Goal: Information Seeking & Learning: Check status

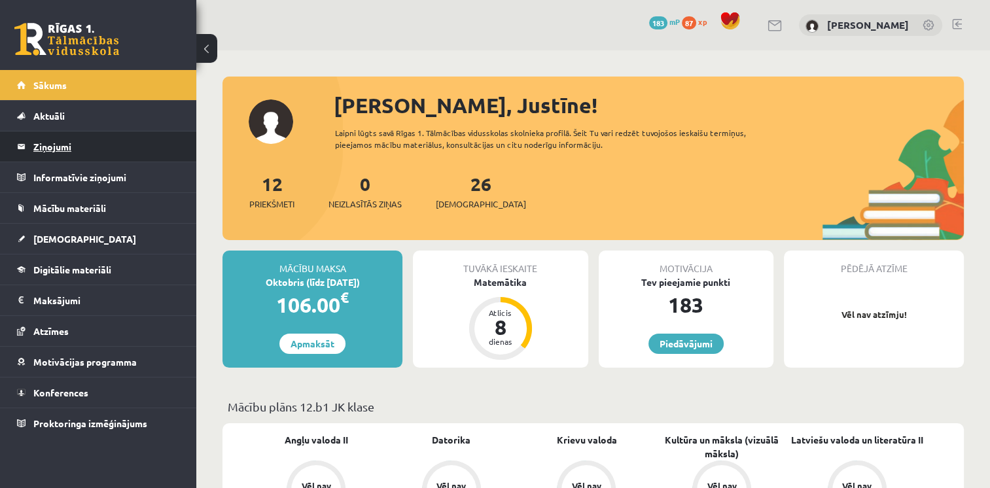
click at [58, 147] on legend "Ziņojumi 0" at bounding box center [106, 147] width 147 height 30
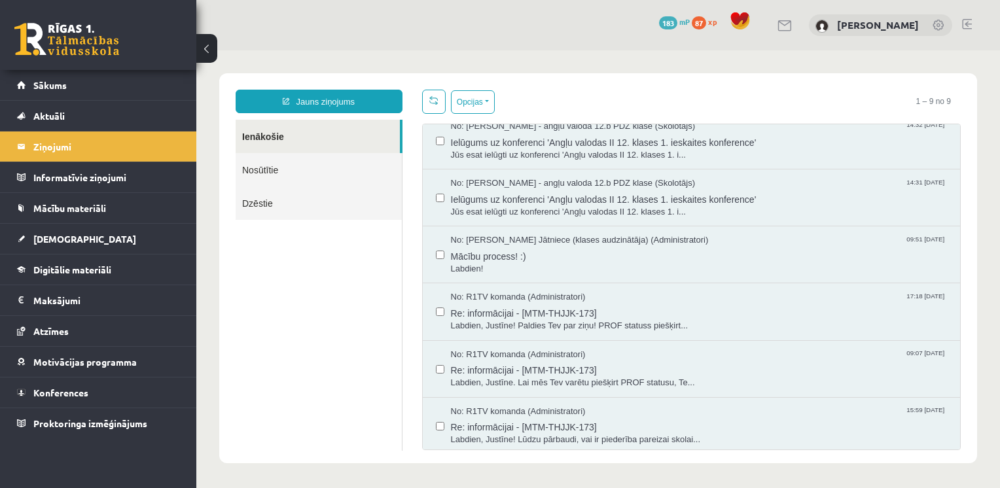
scroll to position [6, 0]
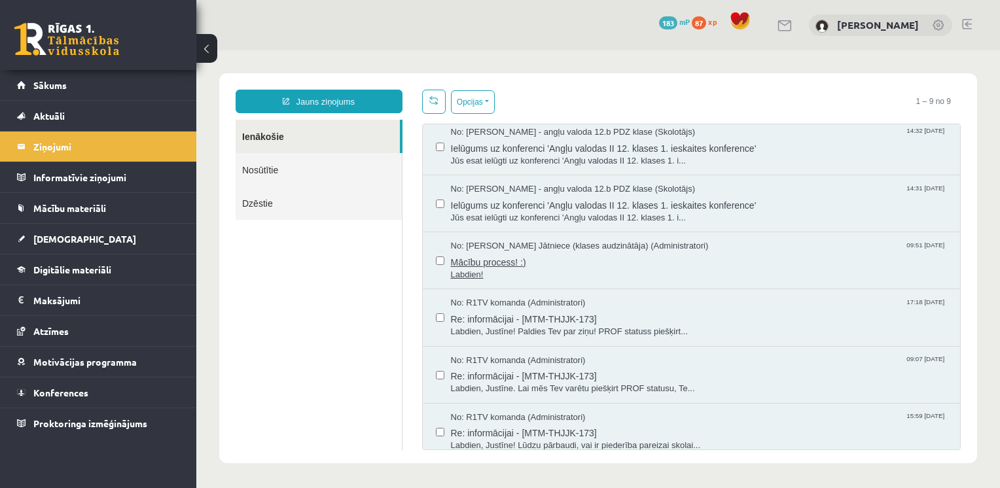
click at [503, 257] on span "Mācību process! :)" at bounding box center [699, 261] width 497 height 16
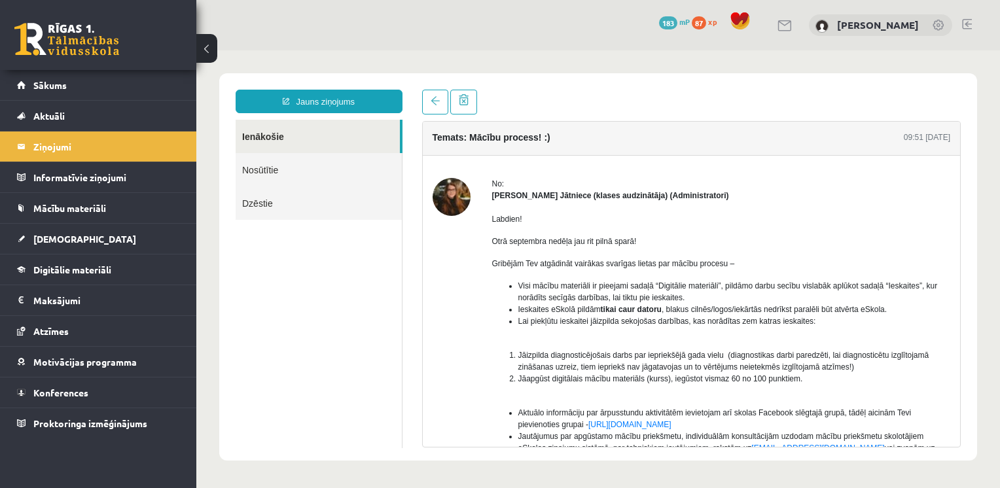
scroll to position [0, 0]
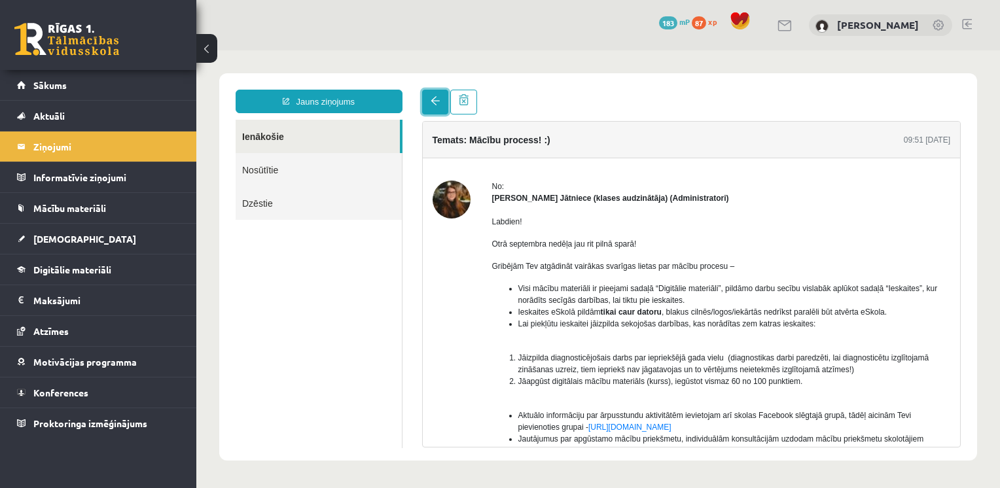
click at [439, 107] on link at bounding box center [435, 102] width 26 height 25
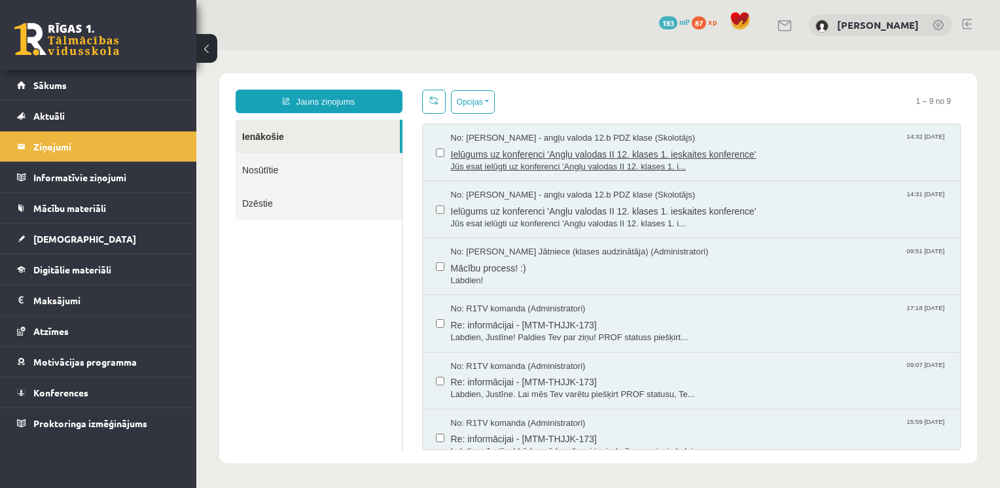
click at [495, 161] on span "Jūs esat ielūgti uz konferenci 'Angļu valodas II 12. klases 1. i..." at bounding box center [699, 167] width 497 height 12
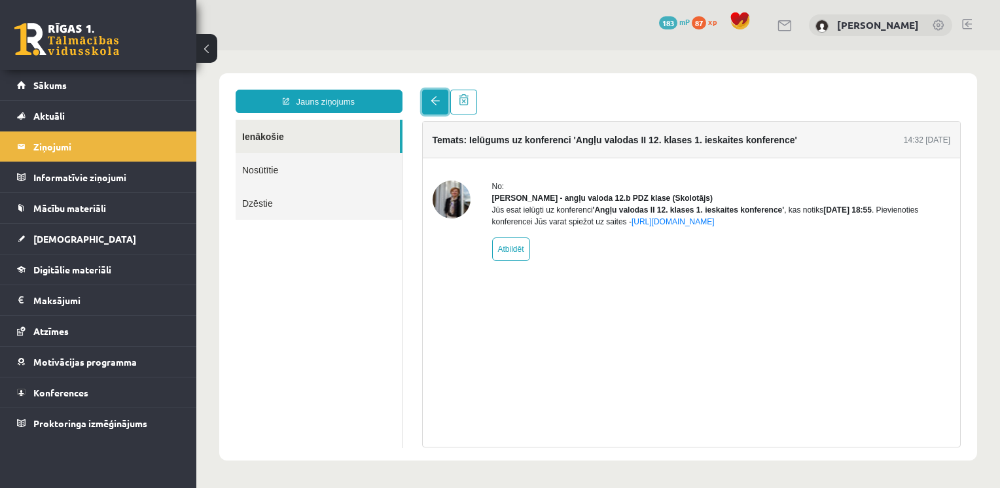
click at [440, 107] on link at bounding box center [435, 102] width 26 height 25
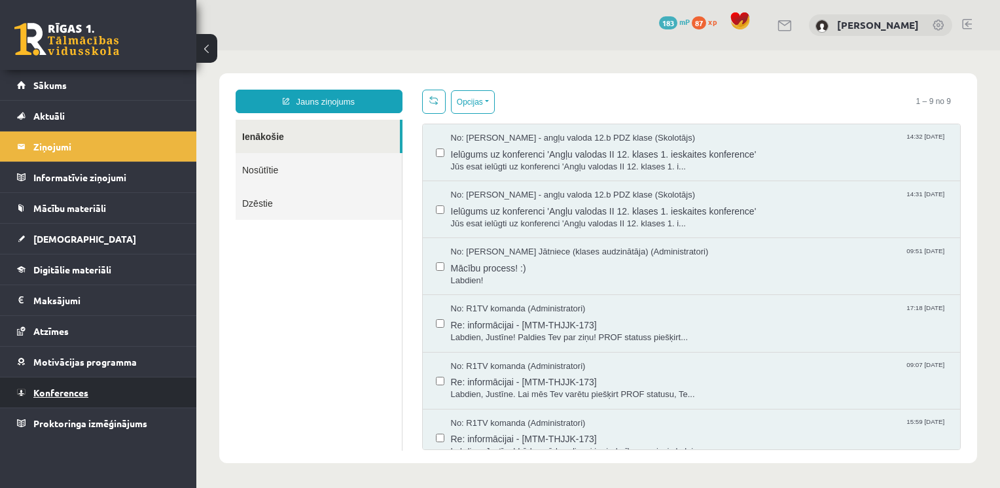
click at [71, 391] on span "Konferences" at bounding box center [60, 393] width 55 height 12
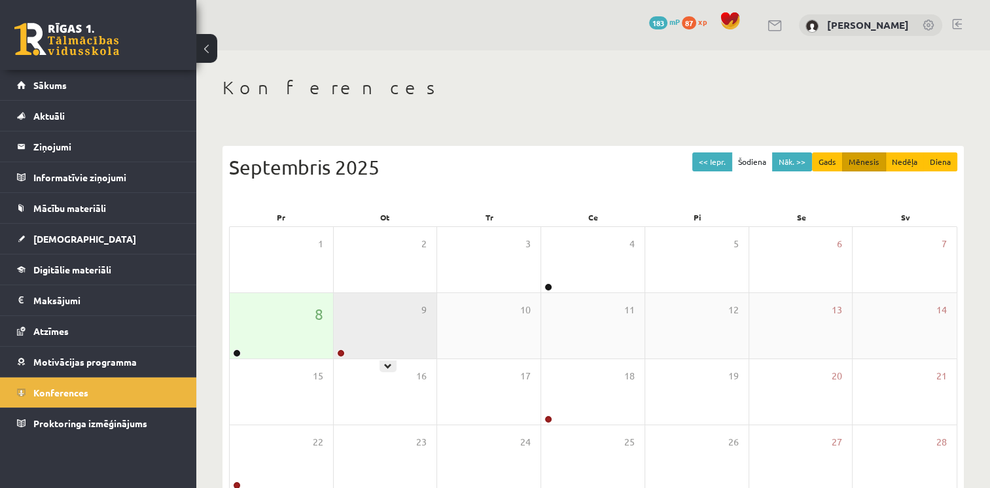
click at [410, 331] on div "9" at bounding box center [385, 325] width 103 height 65
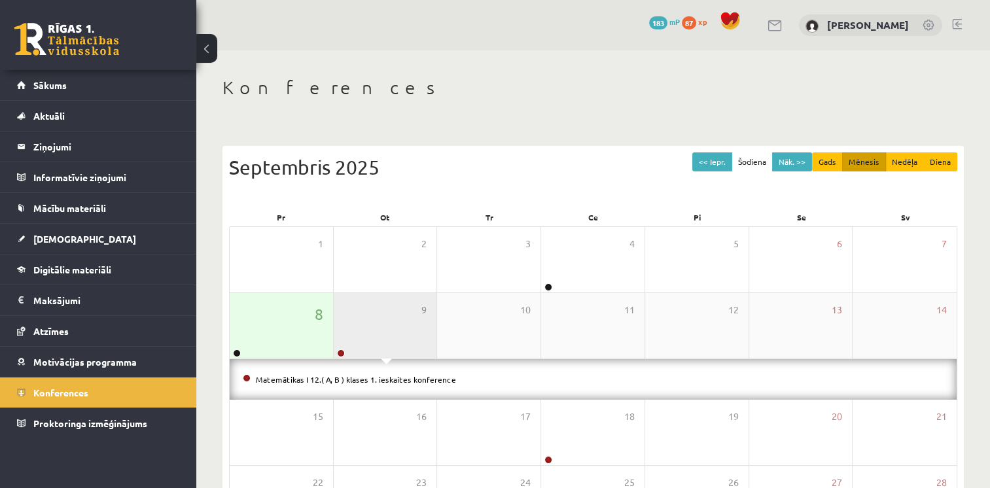
scroll to position [30, 0]
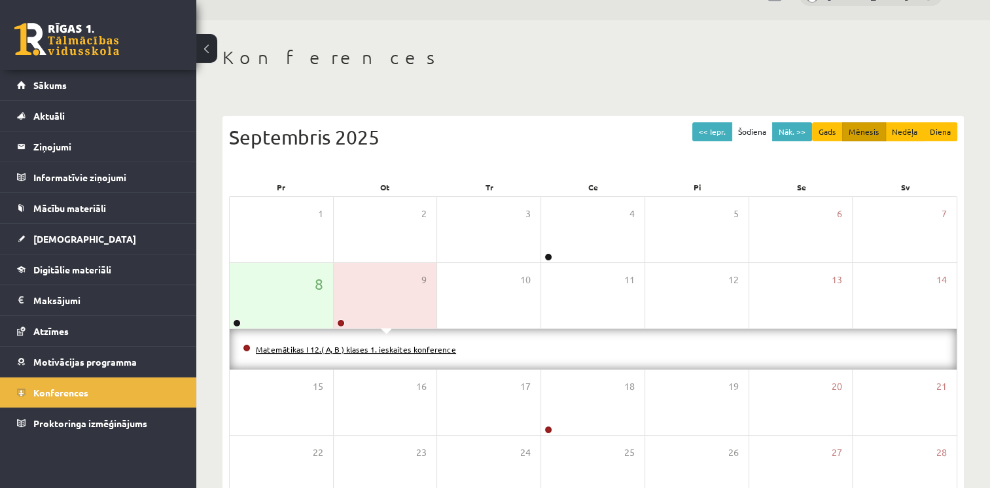
click at [374, 350] on link "Matemātikas I 12.( A, B ) klases 1. ieskaites konference" at bounding box center [356, 349] width 200 height 10
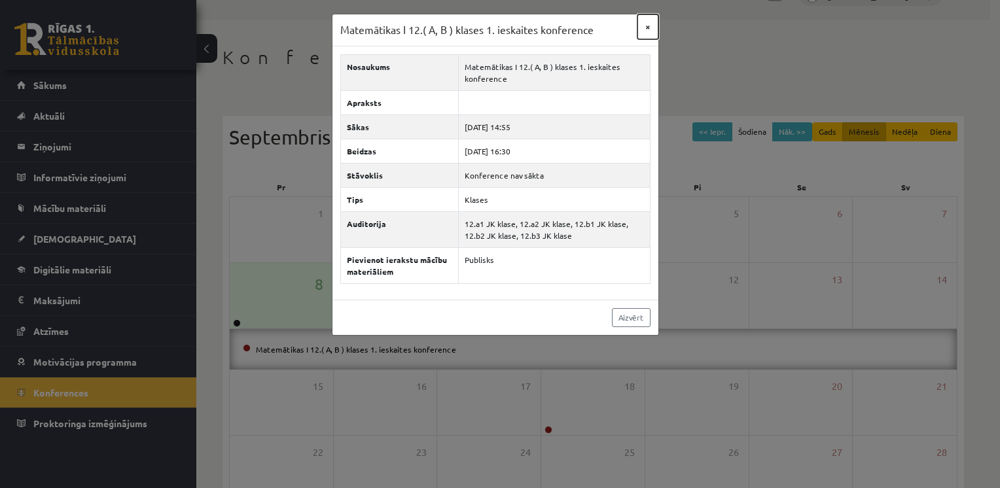
click at [648, 24] on button "×" at bounding box center [648, 26] width 21 height 25
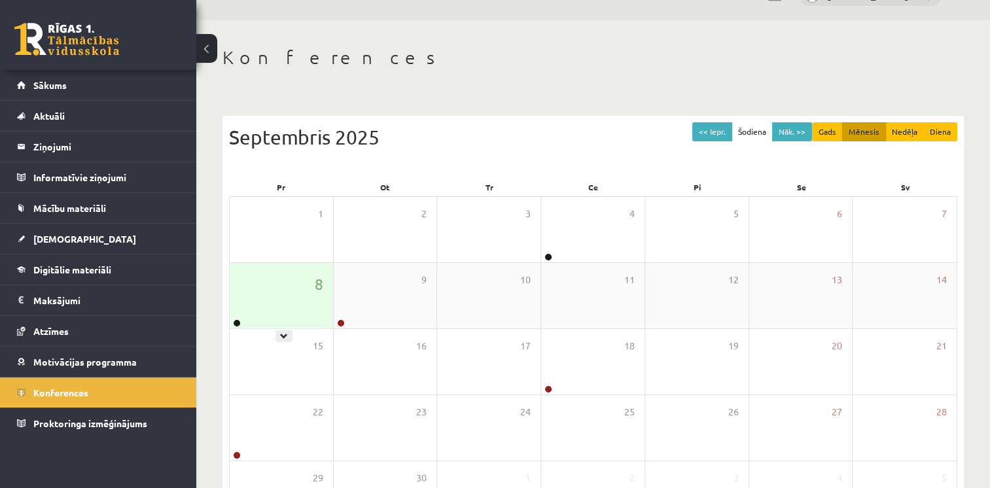
click at [291, 296] on div "8" at bounding box center [281, 295] width 103 height 65
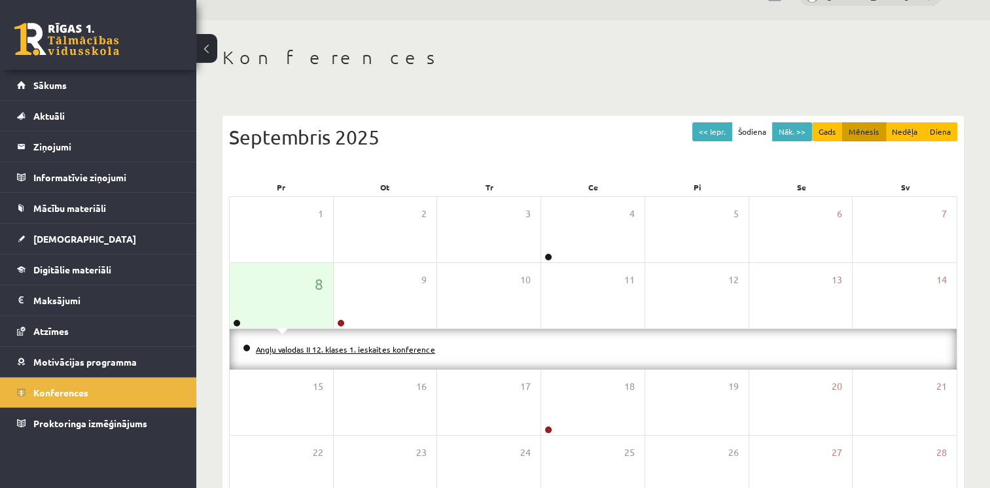
click at [321, 346] on link "Angļu valodas II 12. klases 1. ieskaites konference" at bounding box center [345, 349] width 179 height 10
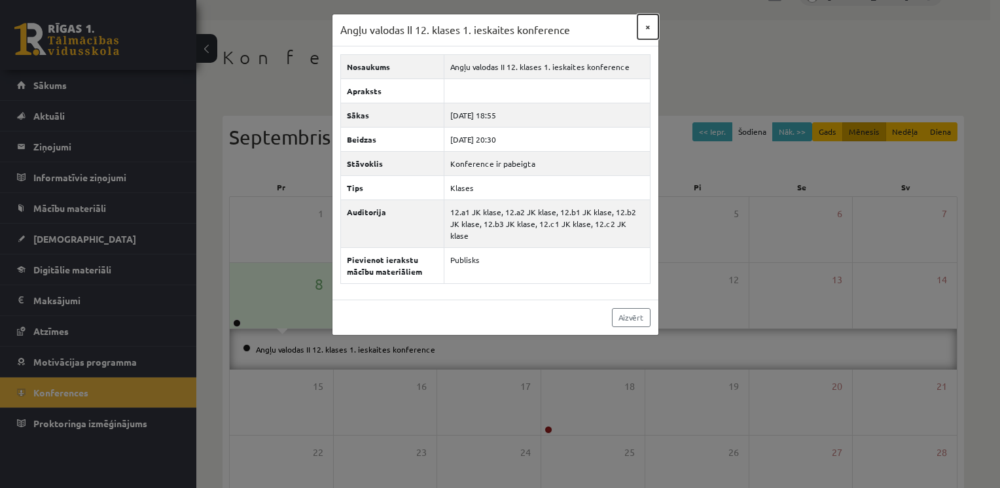
click at [649, 33] on button "×" at bounding box center [648, 26] width 21 height 25
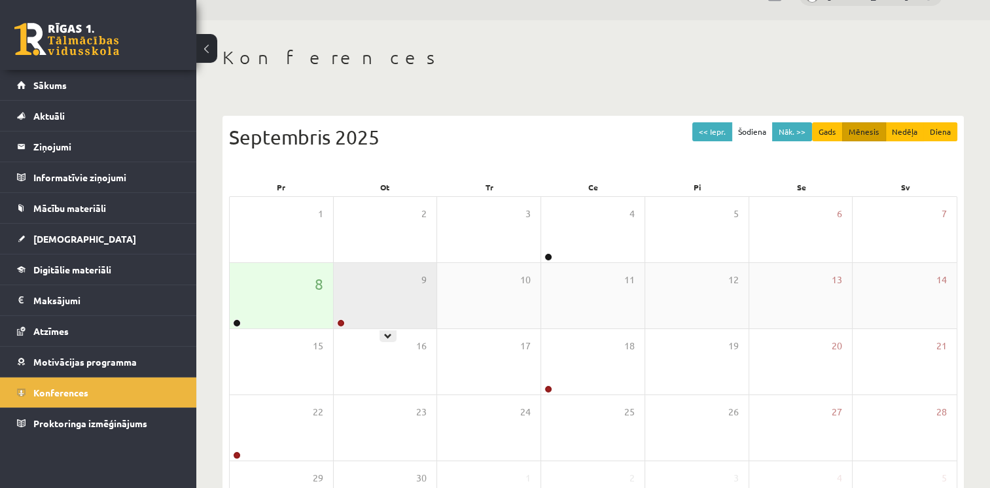
click at [394, 304] on div "9" at bounding box center [385, 295] width 103 height 65
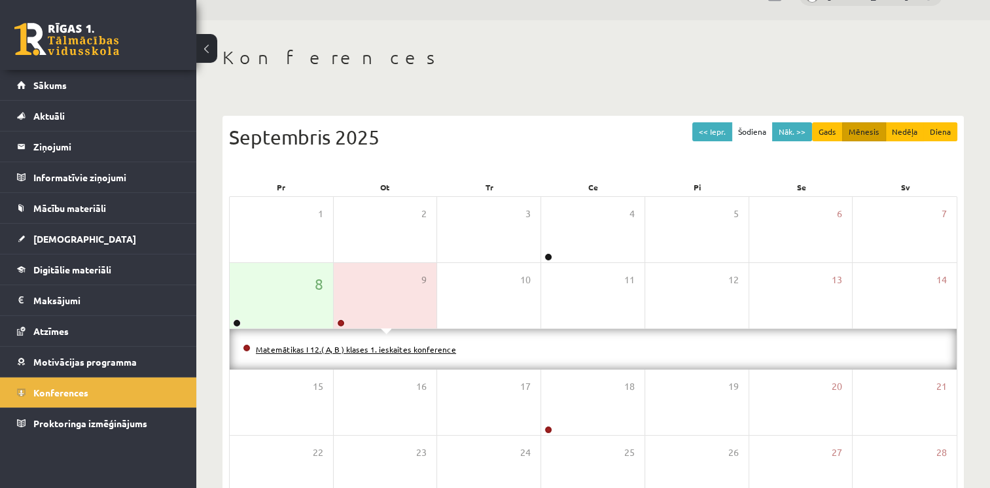
click at [390, 352] on link "Matemātikas I 12.( A, B ) klases 1. ieskaites konference" at bounding box center [356, 349] width 200 height 10
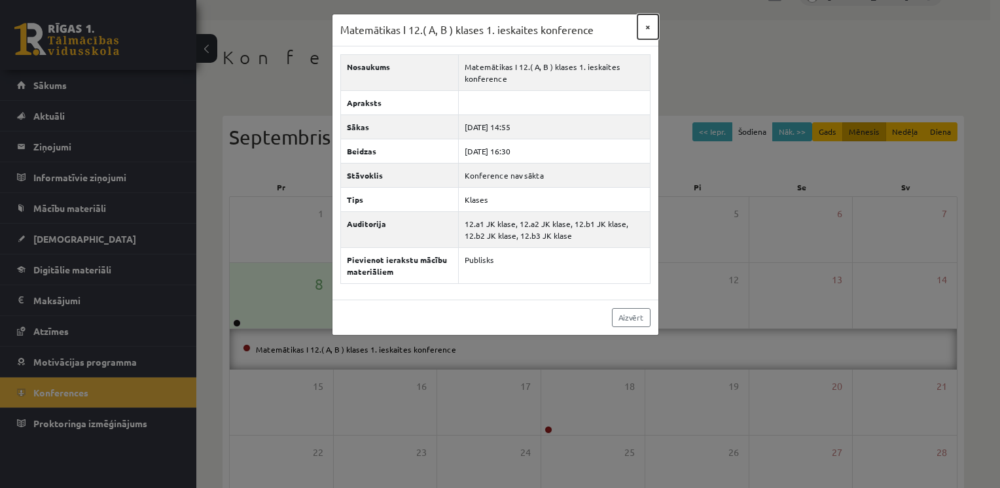
click at [649, 26] on button "×" at bounding box center [648, 26] width 21 height 25
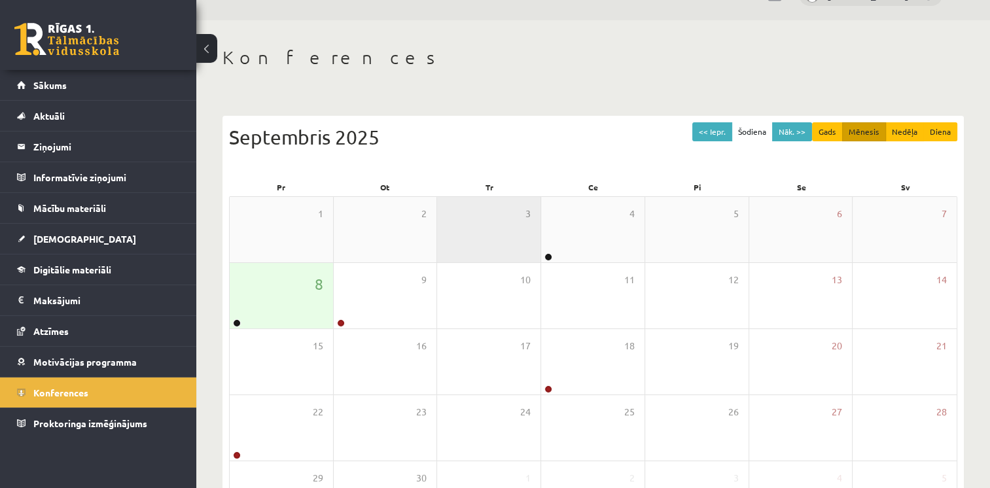
scroll to position [123, 0]
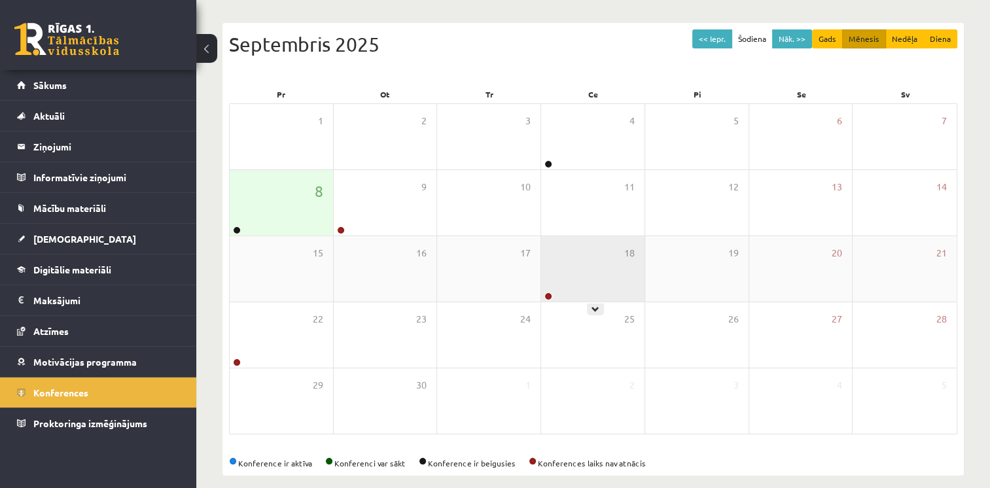
click at [569, 274] on div "18" at bounding box center [592, 268] width 103 height 65
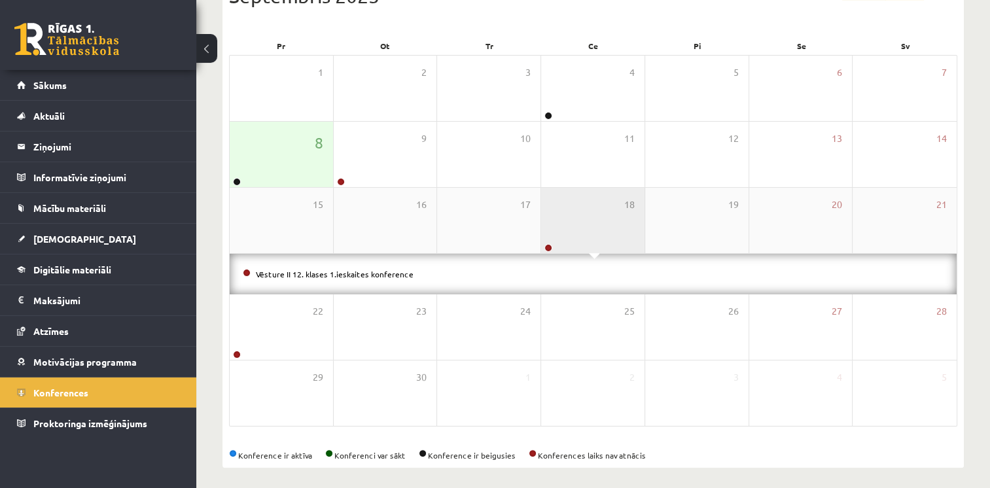
scroll to position [177, 0]
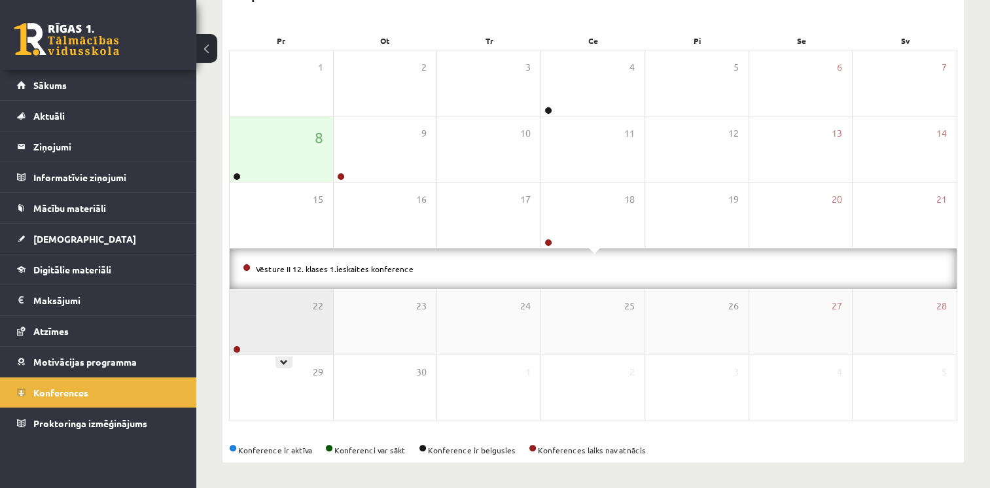
click at [302, 326] on div "22" at bounding box center [281, 321] width 103 height 65
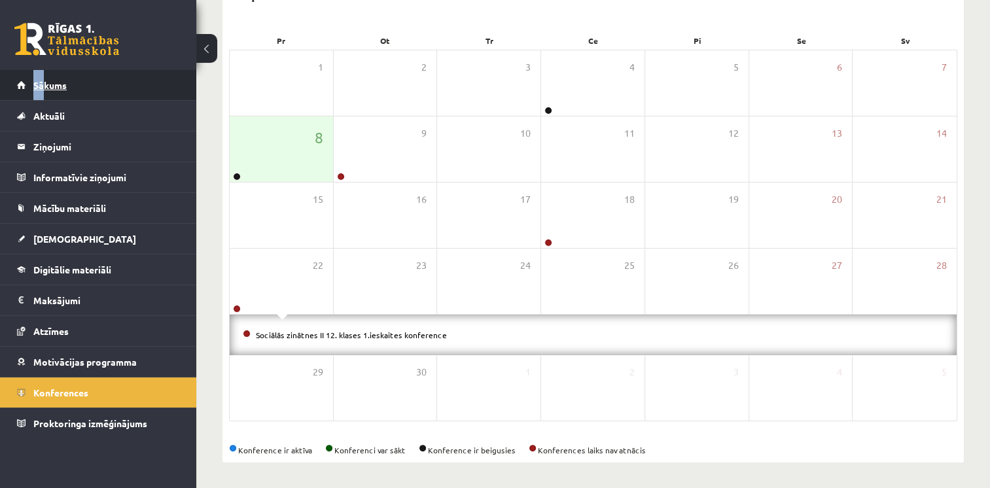
drag, startPoint x: 0, startPoint y: 82, endPoint x: 45, endPoint y: 82, distance: 45.2
click at [45, 82] on li "Sākums" at bounding box center [98, 85] width 196 height 31
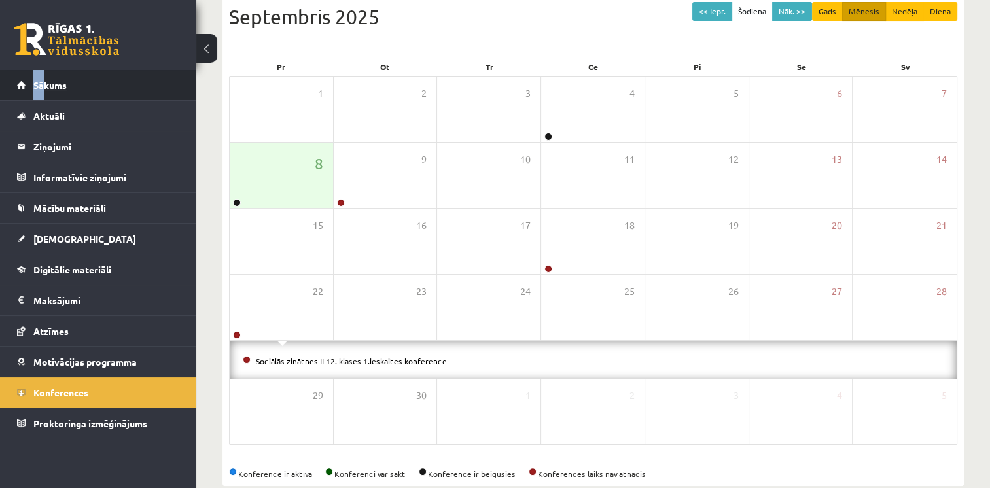
scroll to position [136, 0]
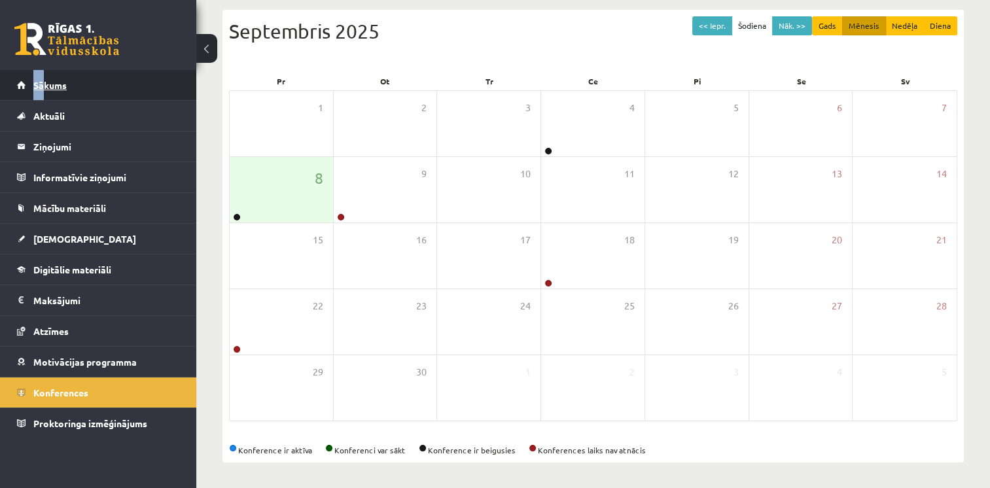
click at [45, 82] on span "Sākums" at bounding box center [49, 85] width 33 height 12
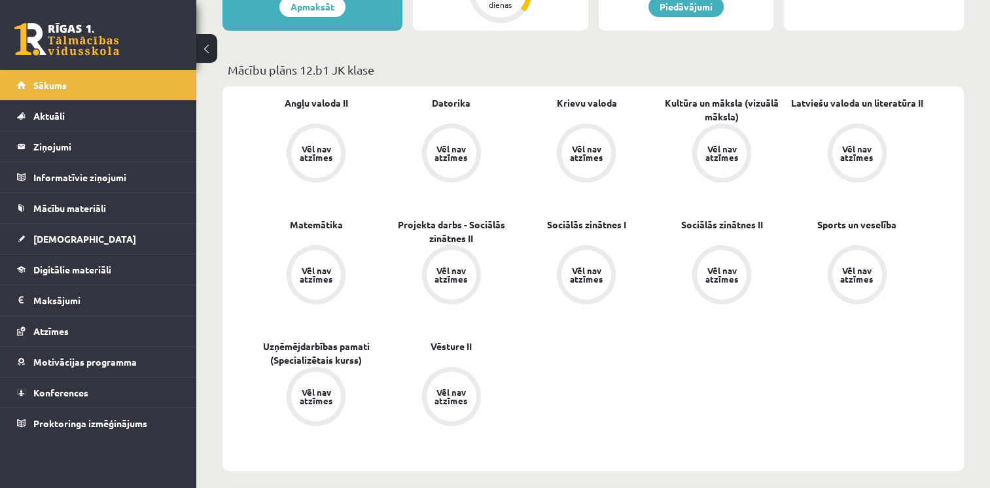
scroll to position [336, 0]
click at [317, 148] on div "Vēl nav atzīmes" at bounding box center [316, 153] width 37 height 17
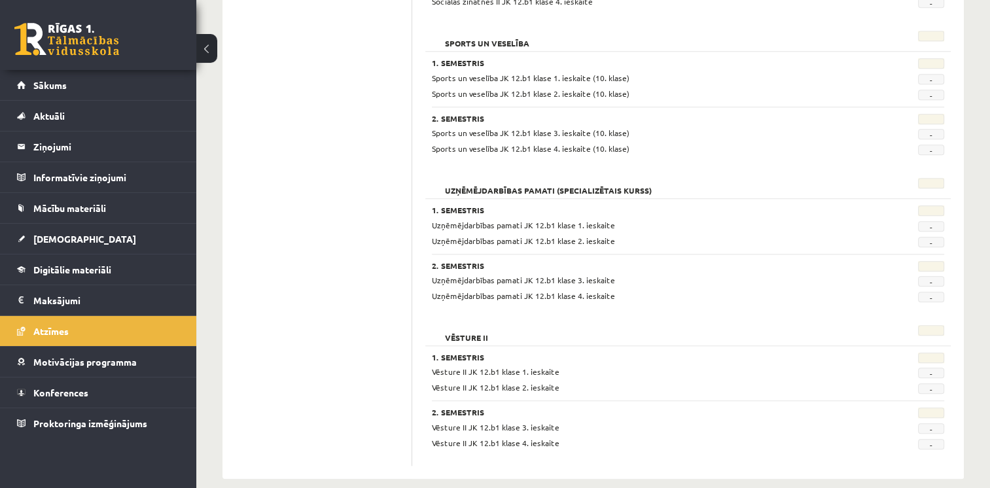
scroll to position [1228, 0]
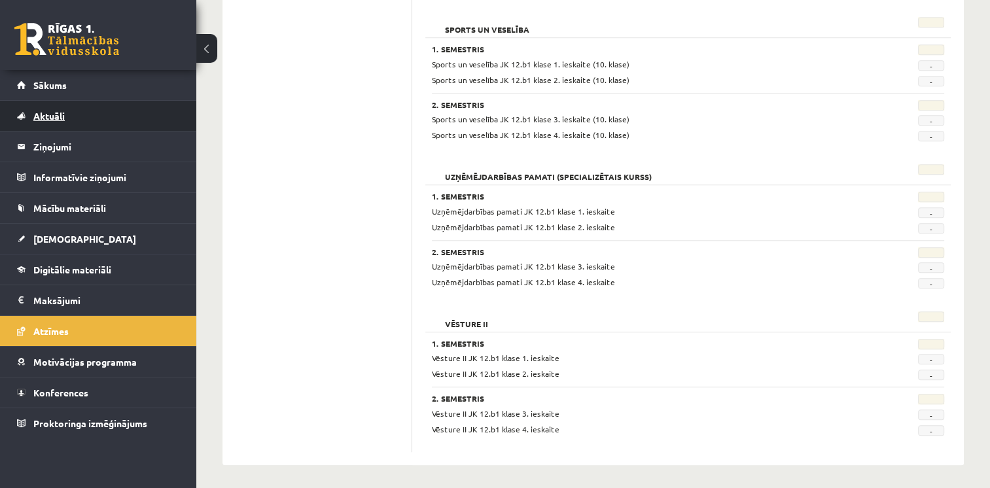
click at [65, 117] on link "Aktuāli" at bounding box center [98, 116] width 163 height 30
